Goal: Task Accomplishment & Management: Manage account settings

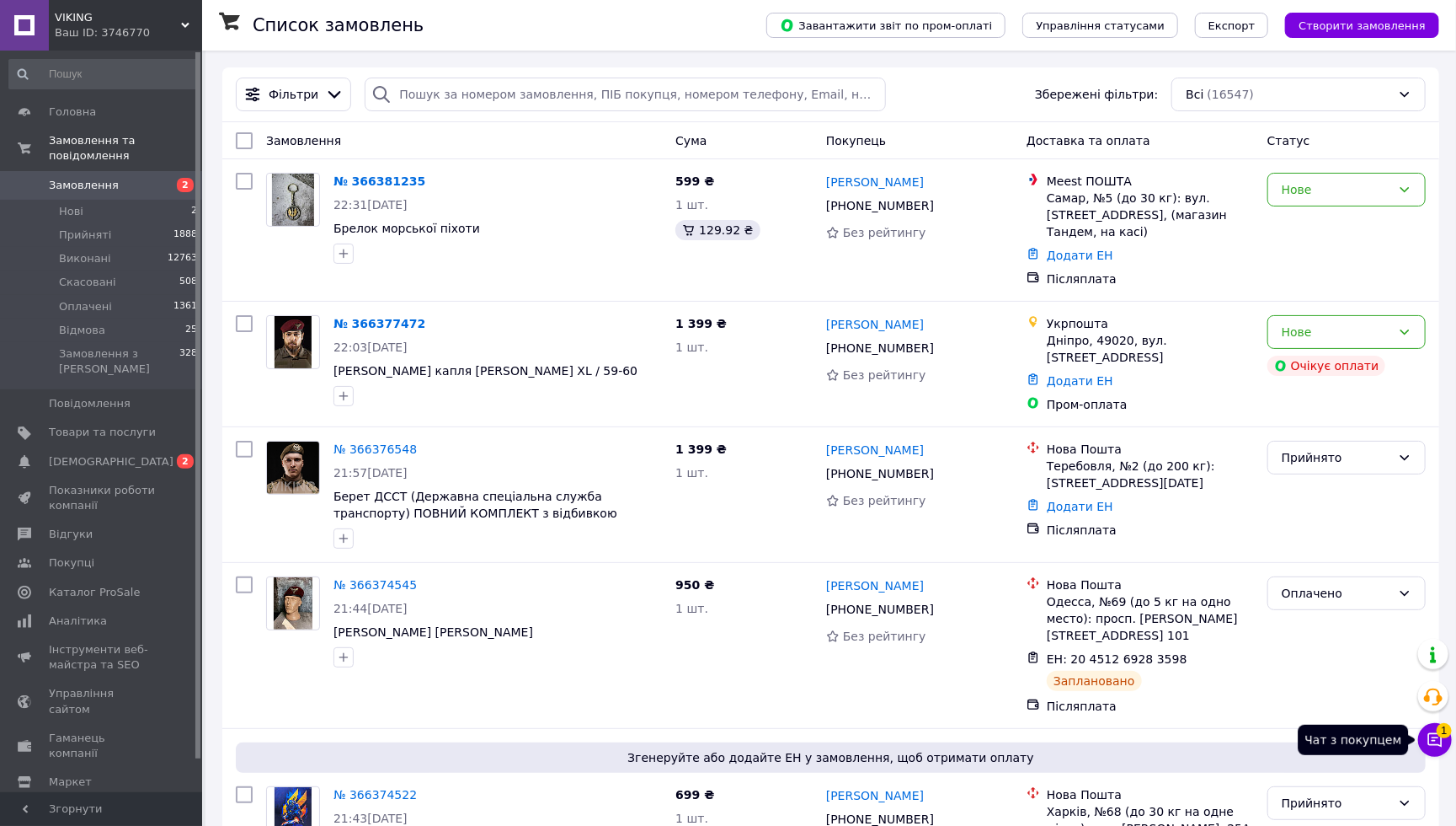
click at [1428, 734] on icon at bounding box center [1435, 740] width 17 height 17
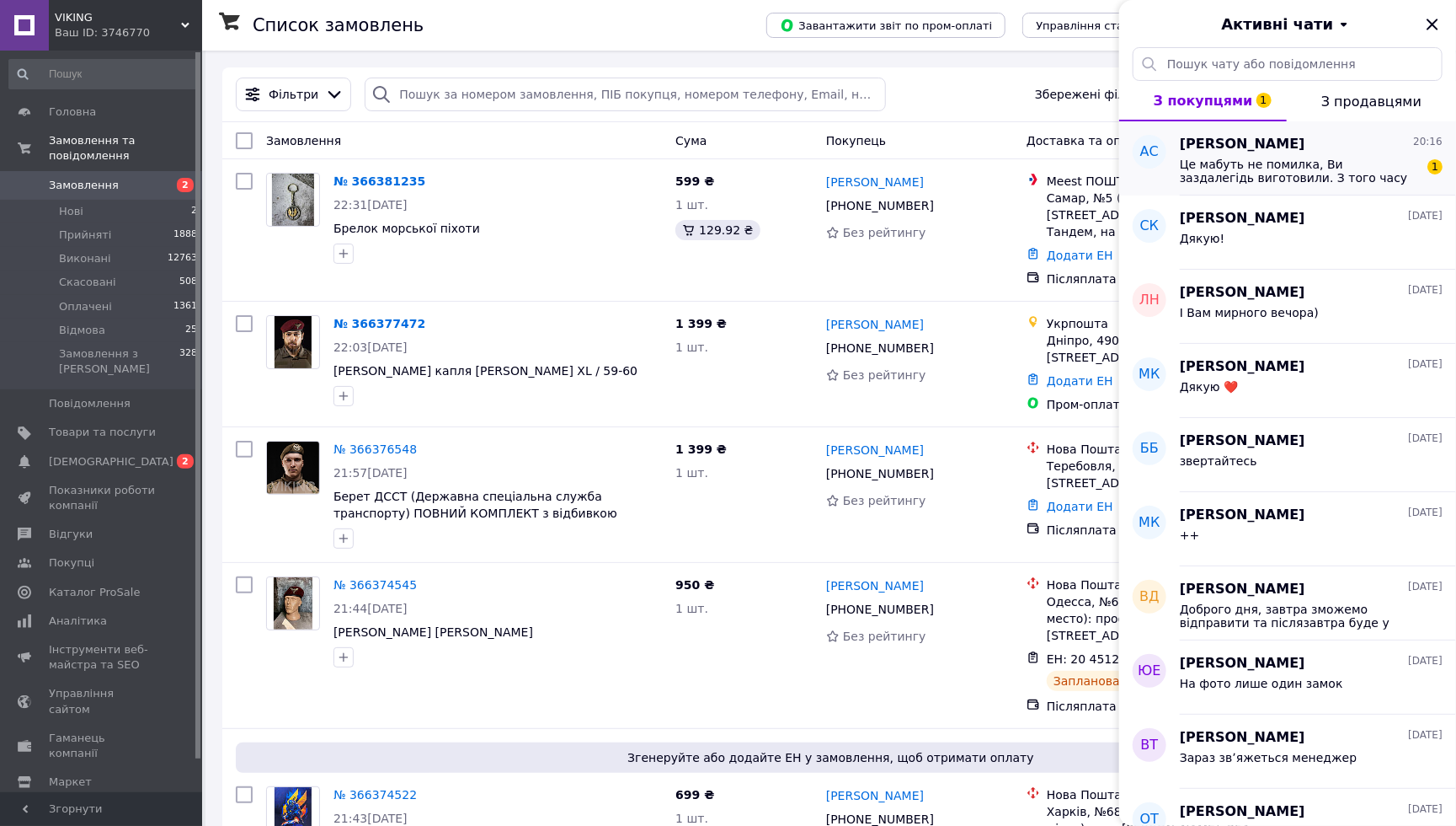
click at [1357, 183] on span "Це мабуть не помилка, Ви заздалегідь виготовили. З того часу батальйон став пол…" at bounding box center [1300, 171] width 240 height 27
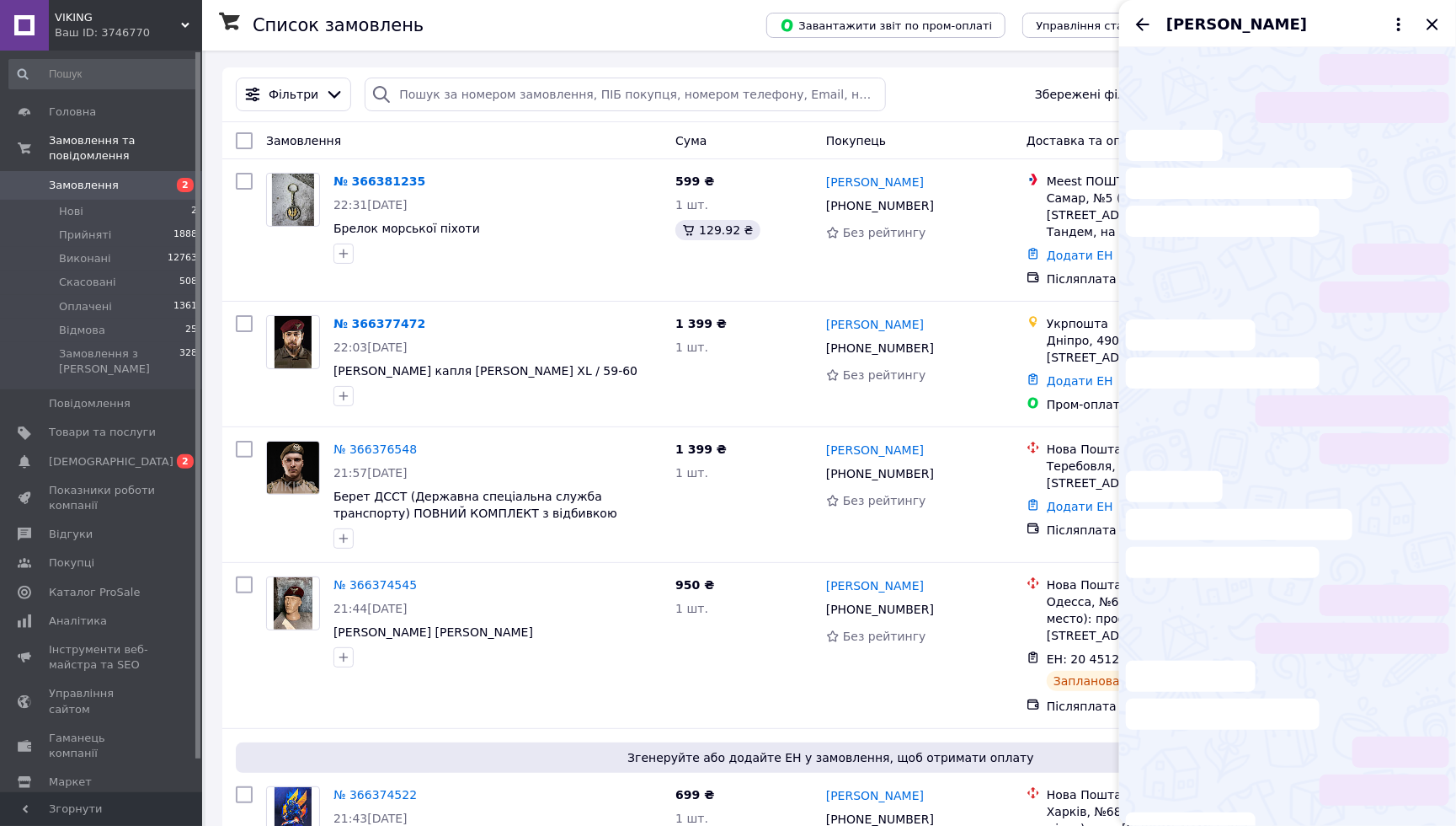
scroll to position [27, 0]
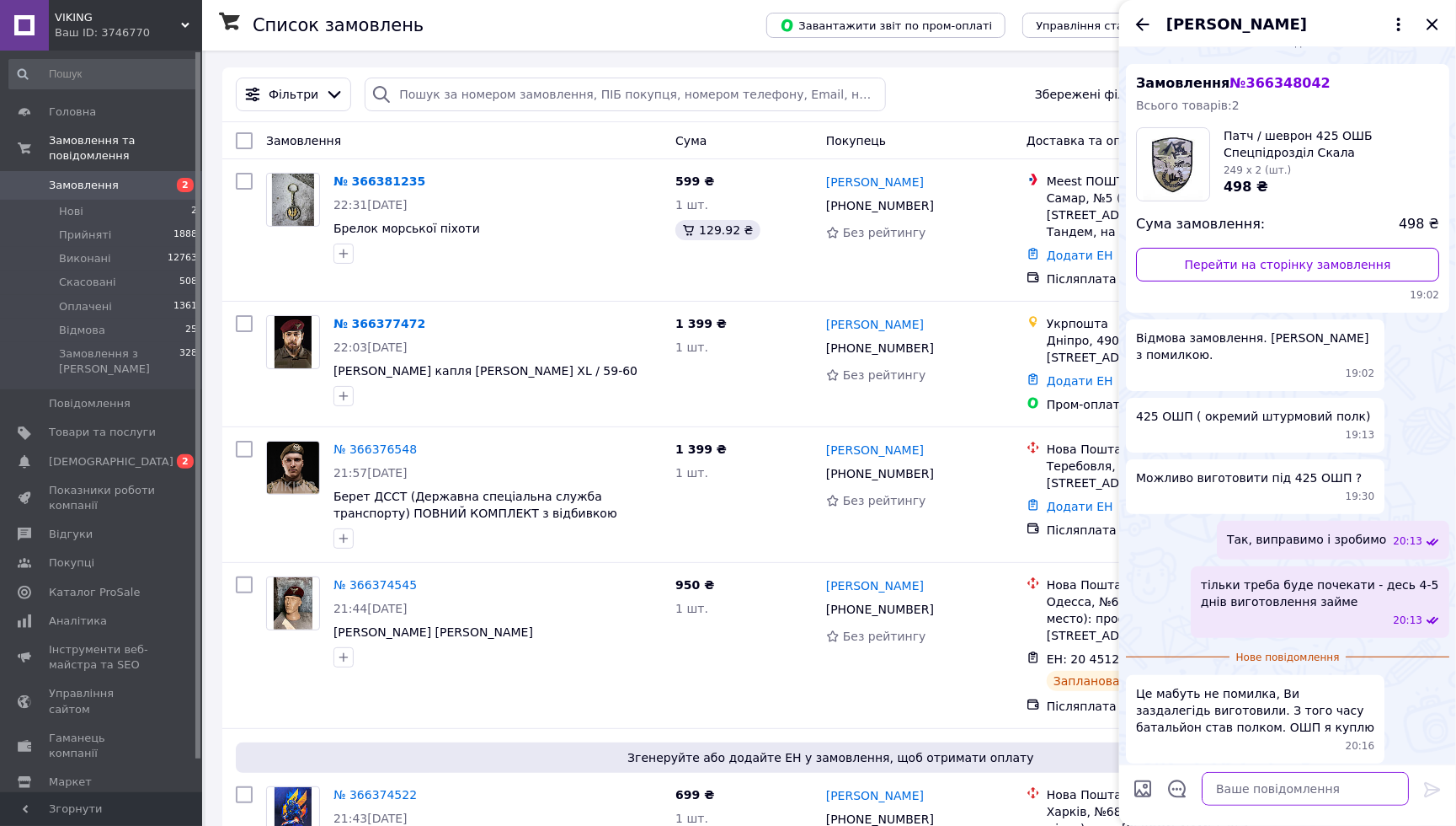
click at [1280, 784] on textarea at bounding box center [1305, 789] width 207 height 33
type textarea "Добре , дякую що звернули на це увагу виправимо і зробимо правильно і відправим…"
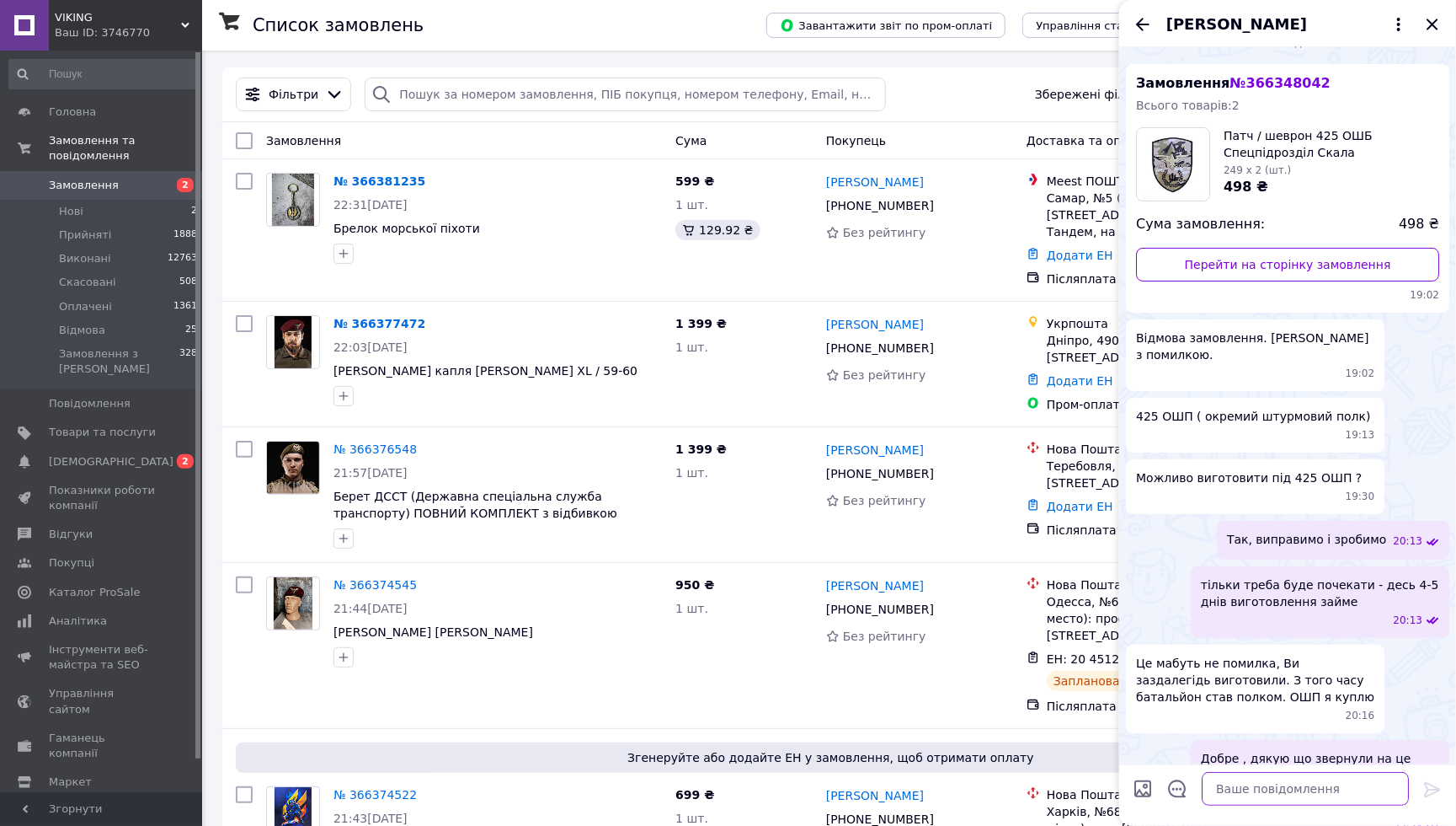
scroll to position [92, 0]
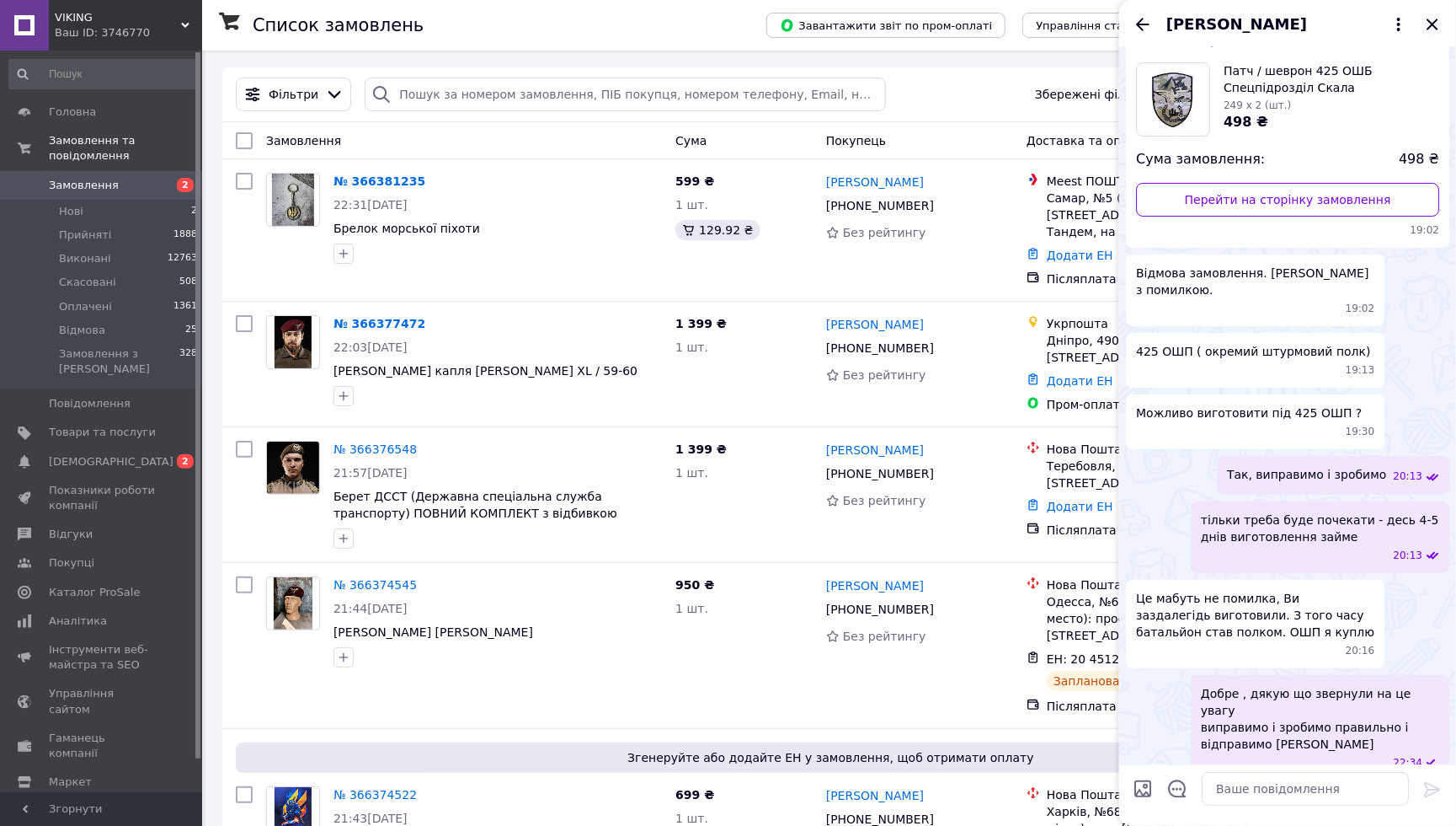
click at [1426, 26] on icon "Закрити" at bounding box center [1433, 24] width 20 height 20
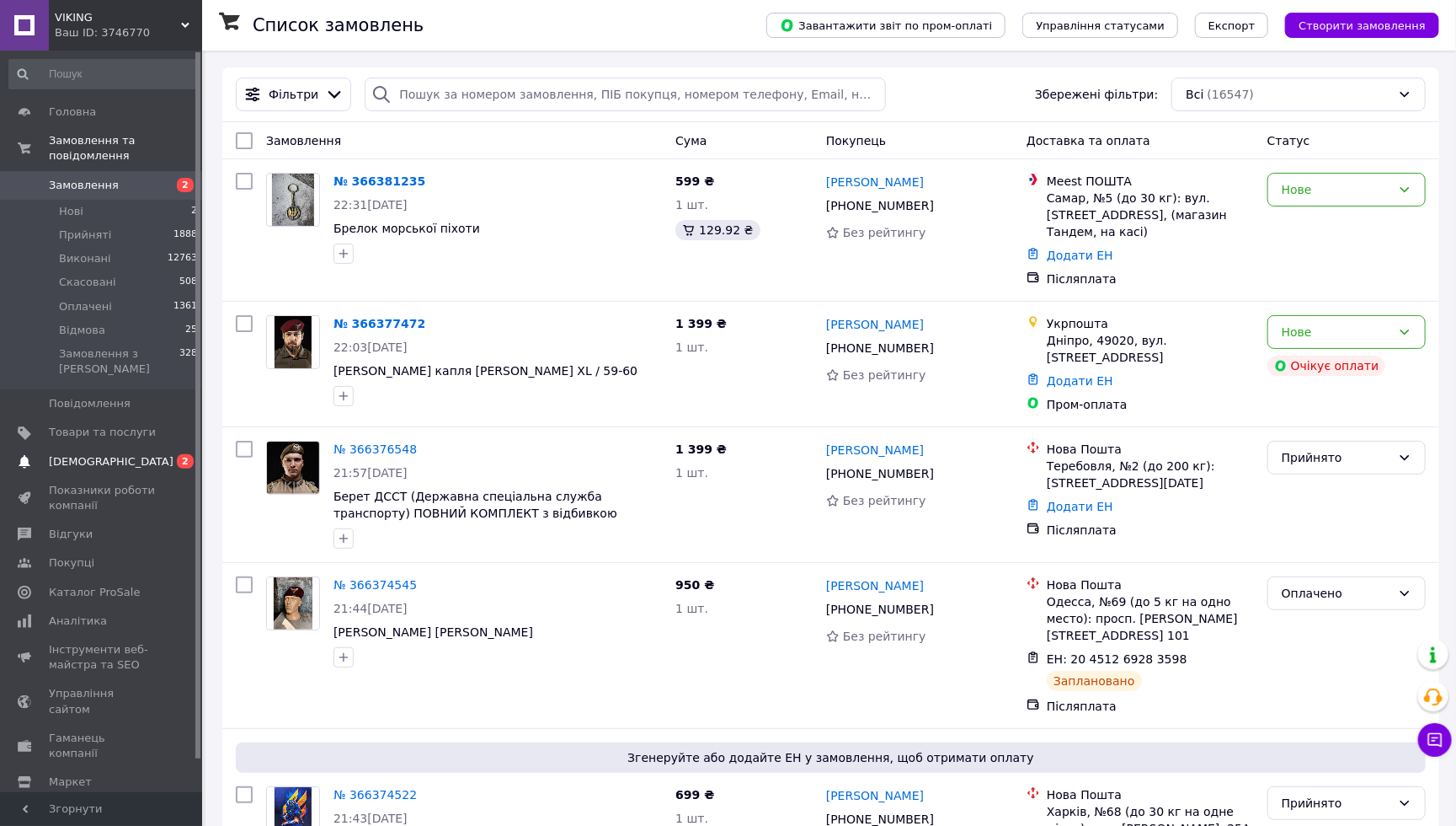
click at [133, 456] on span "[DEMOGRAPHIC_DATA]" at bounding box center [102, 462] width 107 height 15
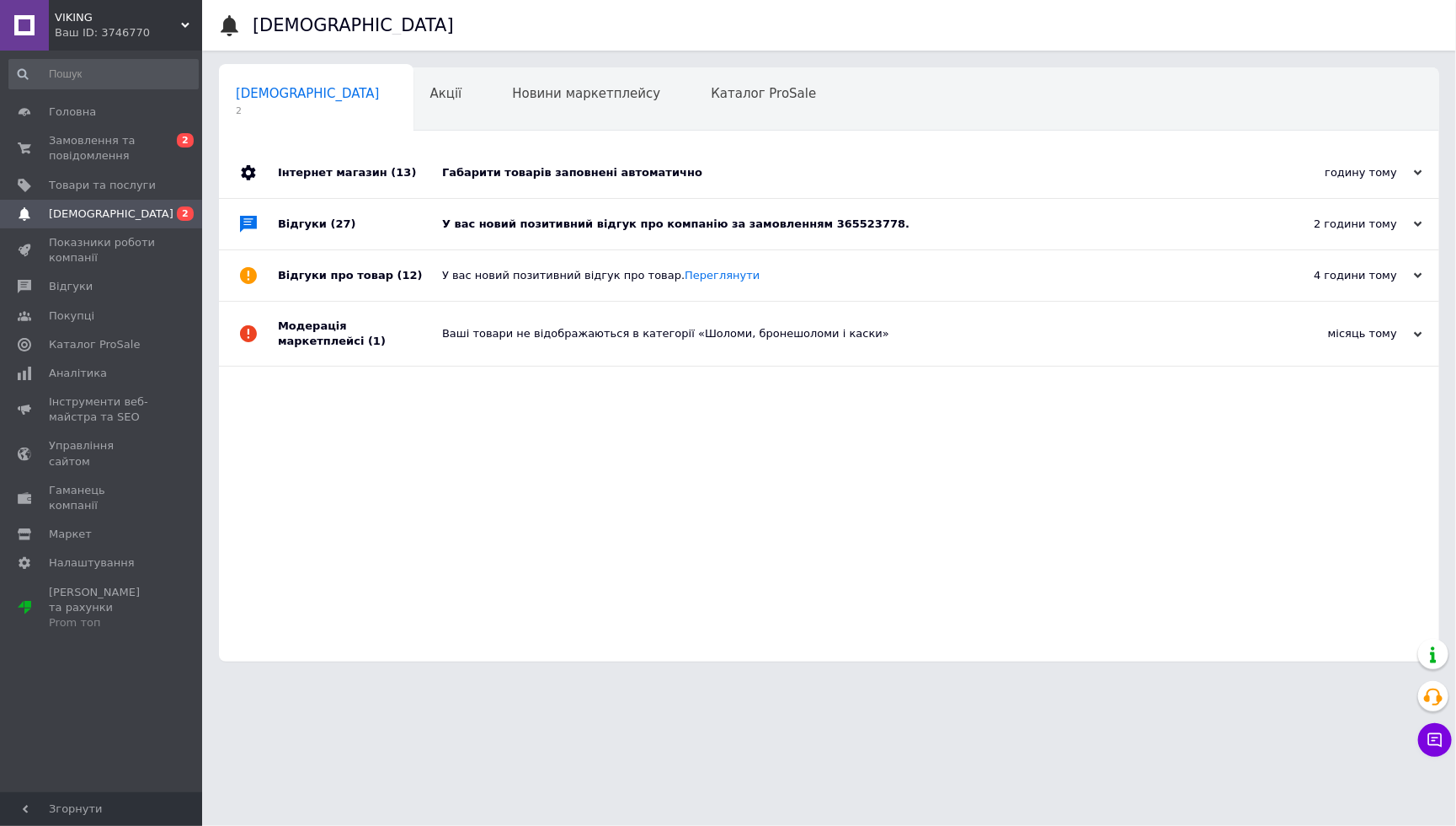
click at [545, 177] on div "Габарити товарів заповнені автоматично" at bounding box center [848, 173] width 812 height 15
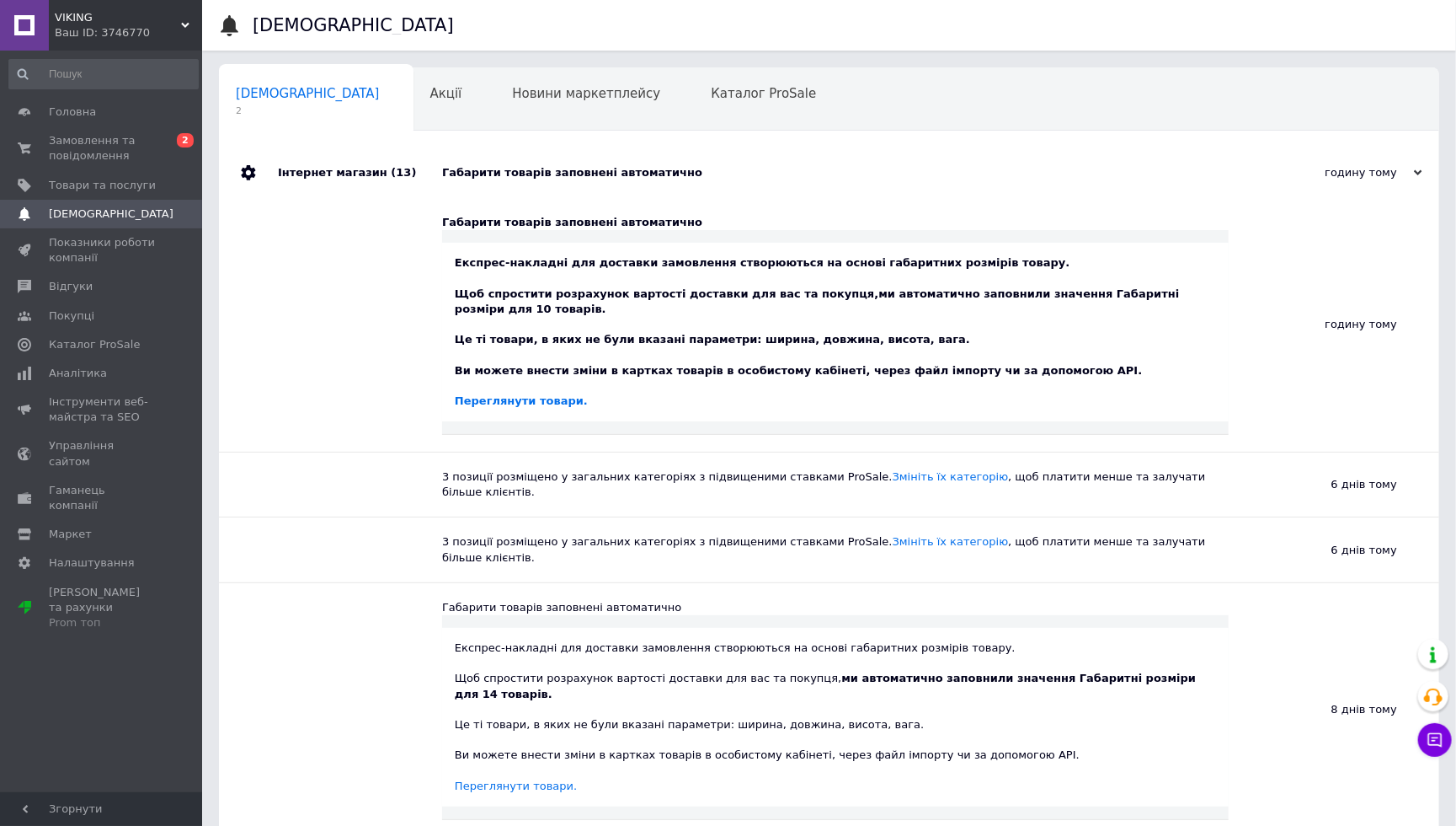
click at [545, 177] on div "Габарити товарів заповнені автоматично" at bounding box center [848, 173] width 812 height 15
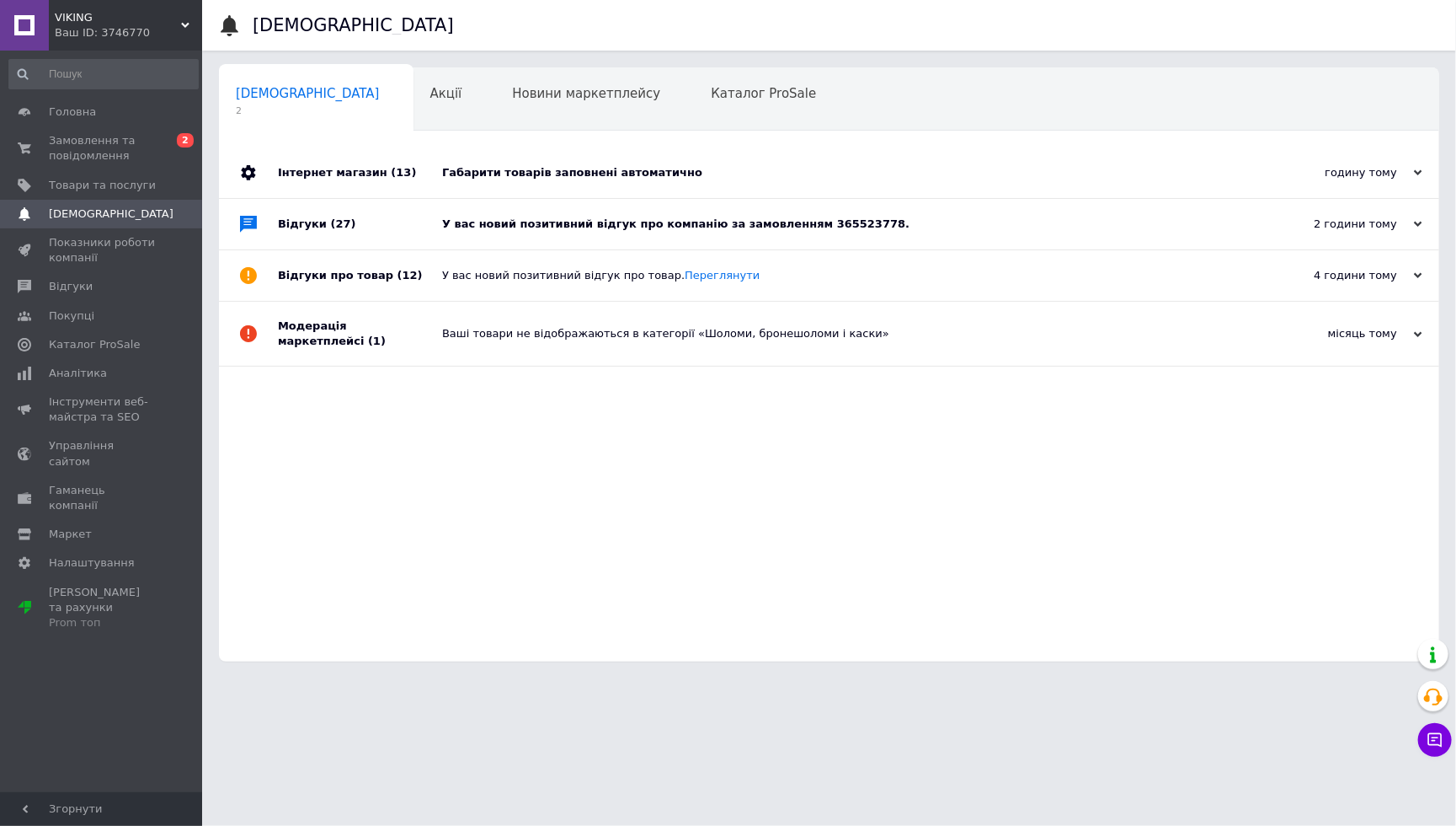
click at [547, 231] on div "У вас новий позитивний відгук про компанію за замовленням 365523778." at bounding box center [848, 224] width 812 height 15
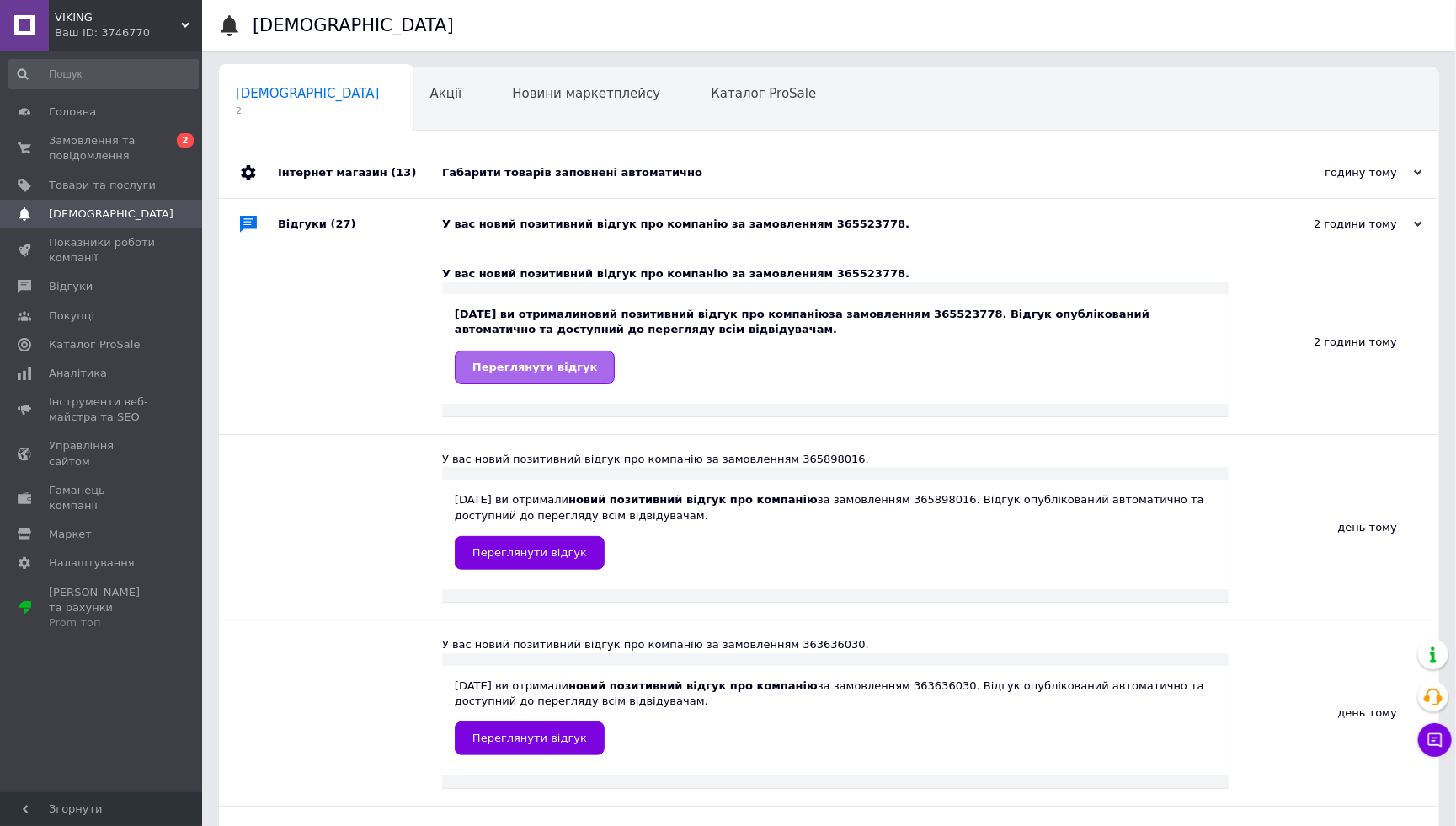
click at [552, 375] on link "Переглянути відгук" at bounding box center [535, 367] width 160 height 33
